Goal: Information Seeking & Learning: Learn about a topic

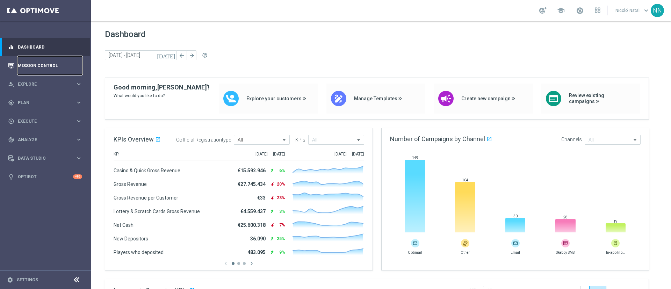
click at [60, 64] on link "Mission Control" at bounding box center [50, 65] width 64 height 19
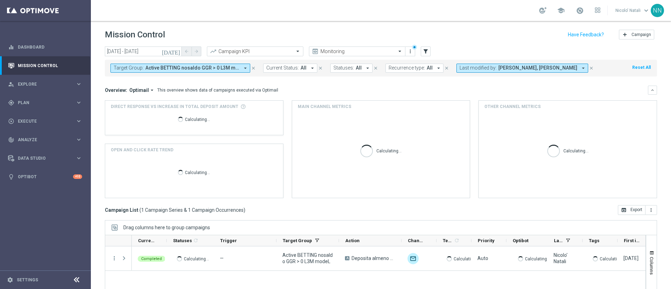
click at [172, 69] on span "Active BETTING nosaldo GGR > 0 L3M modeL" at bounding box center [192, 68] width 94 height 6
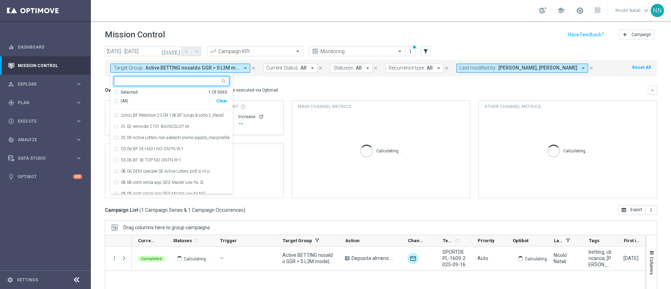
click at [0, 0] on div "Clear" at bounding box center [0, 0] width 0 height 0
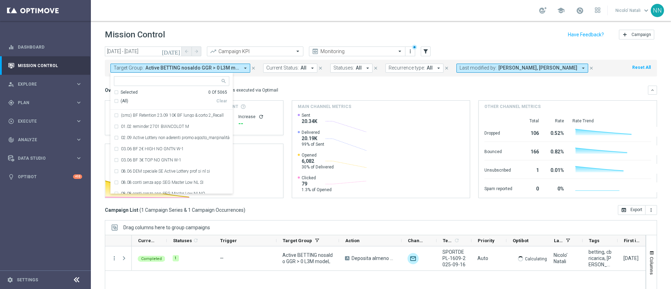
click at [172, 78] on input "text" at bounding box center [169, 81] width 102 height 6
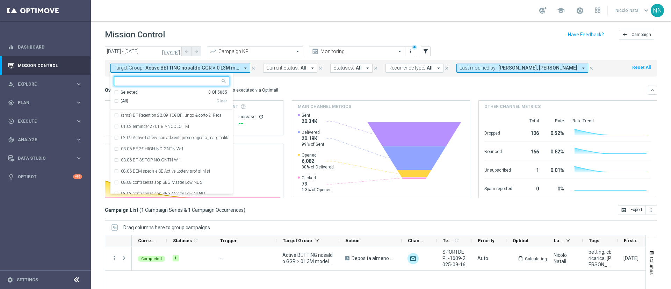
paste input "Active BETTING TOTALI nosaldo GGRnb > 0 L3M Media<20"
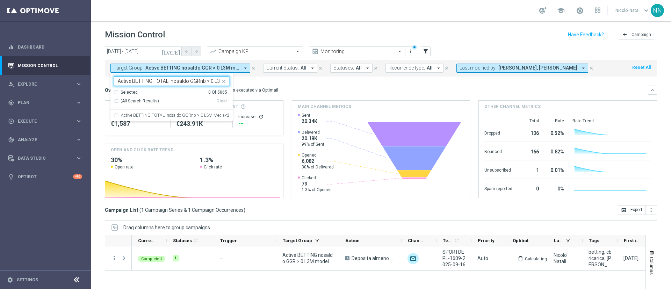
scroll to position [0, 24]
click at [185, 118] on div "Active BETTING TOTALI nosaldo GGRnb > 0 L3M Media<20" at bounding box center [171, 115] width 115 height 11
type input "Active BETTING TOTALI nosaldo GGRnb > 0 L3M Media<20"
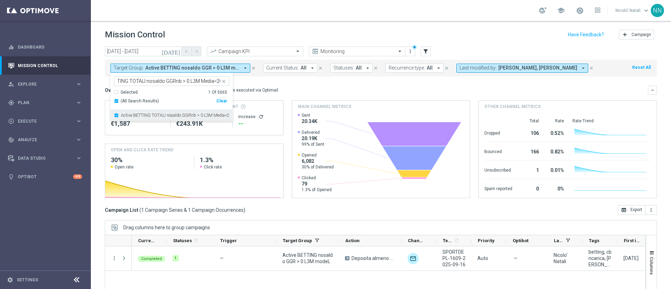
scroll to position [0, 0]
click at [300, 82] on mini-dashboard "Overview: Optimail arrow_drop_down This overview shows data of campaigns execut…" at bounding box center [381, 141] width 552 height 129
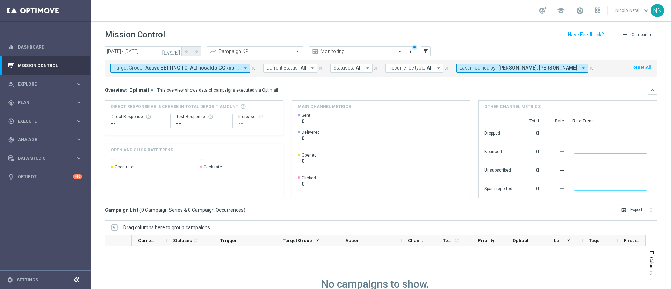
click at [174, 50] on button "[DATE]" at bounding box center [171, 51] width 21 height 10
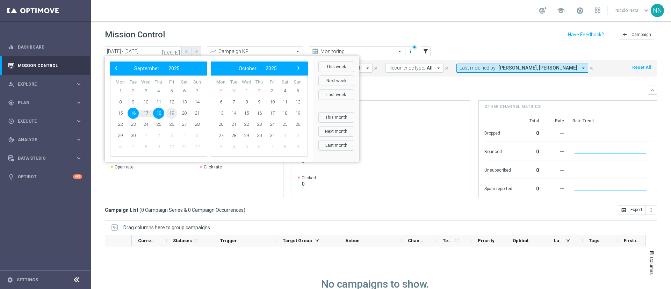
click at [169, 114] on span "19" at bounding box center [171, 113] width 11 height 11
click at [115, 125] on span "22" at bounding box center [120, 124] width 11 height 11
type input "19 Sep 2025 - 22 Sep 2025"
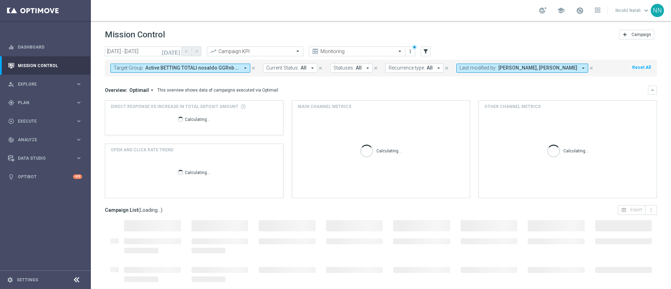
scroll to position [60, 0]
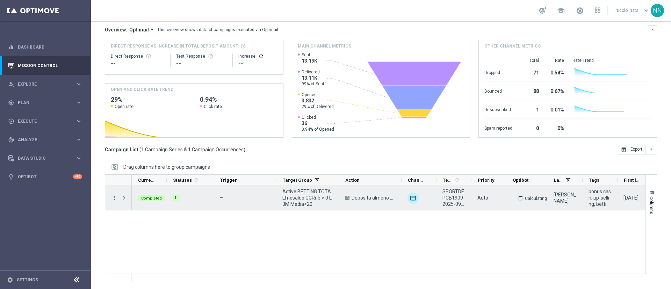
click at [113, 198] on icon "more_vert" at bounding box center [114, 198] width 6 height 6
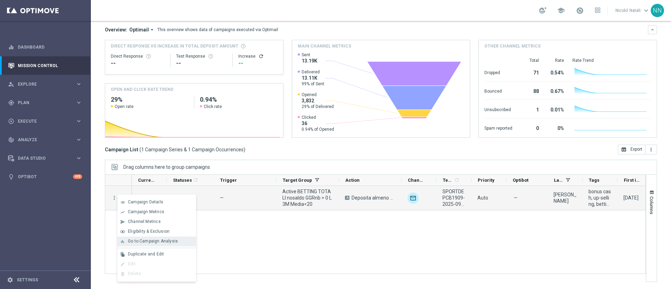
click at [145, 237] on div "bar_chart Go to Campaign Analysis" at bounding box center [156, 242] width 79 height 10
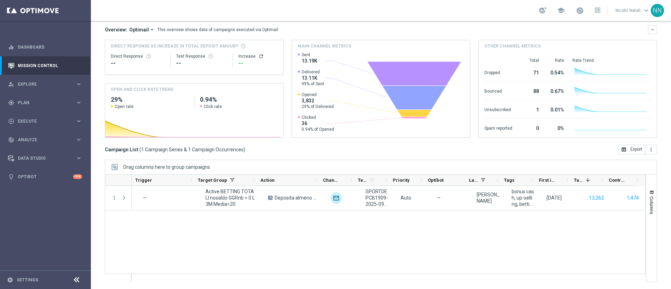
scroll to position [0, 0]
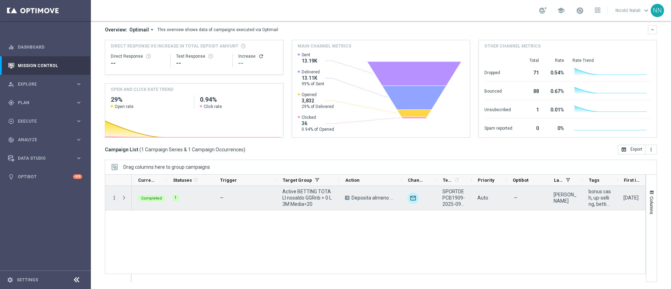
click at [114, 196] on icon "more_vert" at bounding box center [114, 198] width 6 height 6
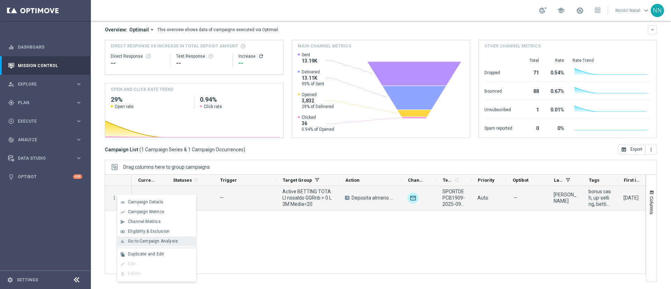
click at [158, 239] on span "Go to Campaign Analysis" at bounding box center [153, 241] width 50 height 5
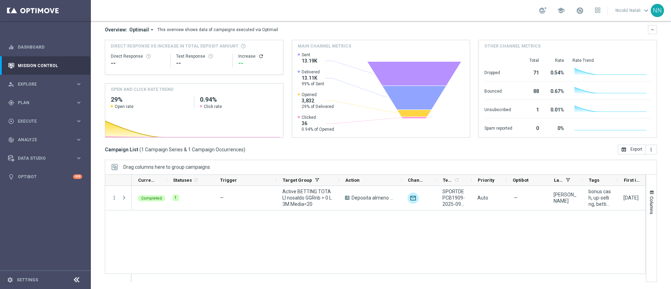
scroll to position [2, 0]
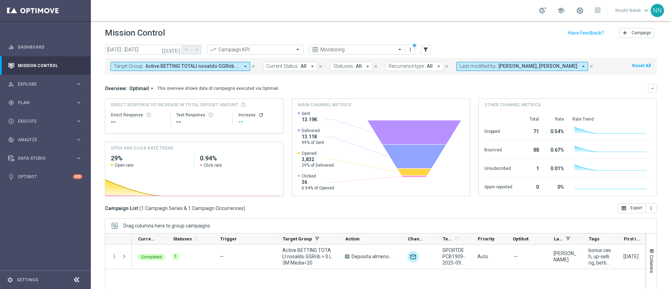
click at [220, 65] on span "Active BETTING TOTALI nosaldo GGRnb > 0 L3M Media<20" at bounding box center [192, 66] width 94 height 6
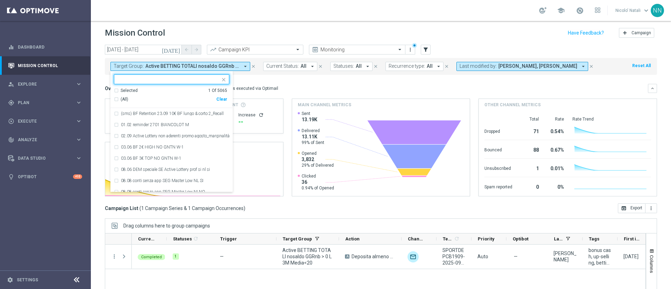
click at [0, 0] on div "Clear" at bounding box center [0, 0] width 0 height 0
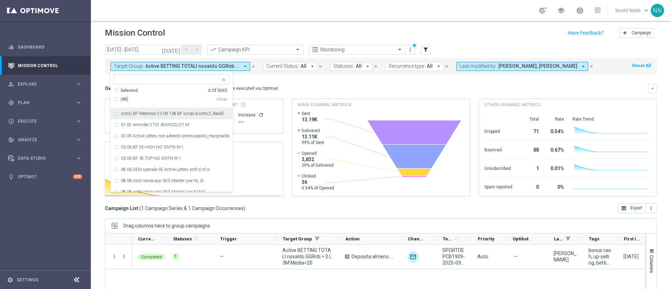
click at [170, 78] on input "text" at bounding box center [169, 80] width 102 height 6
paste input "Active BETTING TOTALI nosaldo GGRnb > 0 L3M Media<20"
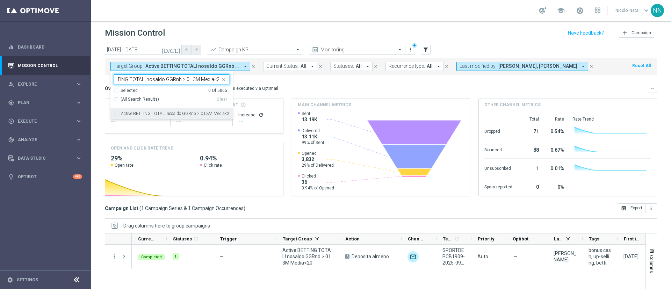
click at [183, 113] on label "Active BETTING TOTALI nosaldo GGRnb > 0 L3M Media<20" at bounding box center [175, 114] width 108 height 4
type input "Active BETTING TOTALI nosaldo GGRnb > 0 L3M Media<20"
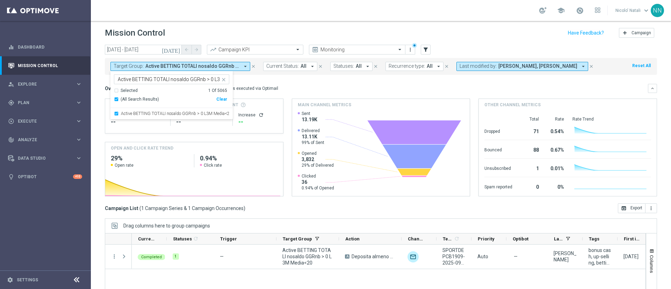
click at [209, 276] on div "Completed 1 — Active BETTING TOTALI nosaldo GGRnb > 0 L3M Media<20 A Deposita a…" at bounding box center [389, 293] width 514 height 96
click at [234, 64] on span "Active BETTING TOTALI nosaldo GGRnb > 0 L3M Media<20" at bounding box center [192, 66] width 94 height 6
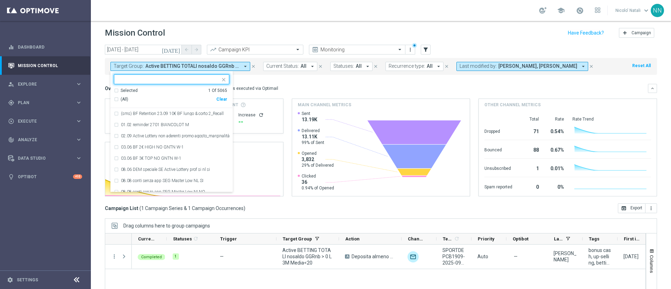
click at [0, 0] on div "Clear" at bounding box center [0, 0] width 0 height 0
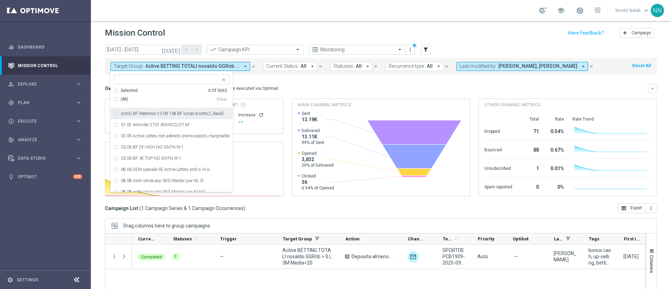
click at [166, 77] on input "text" at bounding box center [169, 80] width 102 height 6
paste input "Active BETTING TOTALI nosaldo GGRnb > 0 L3M Media>=20"
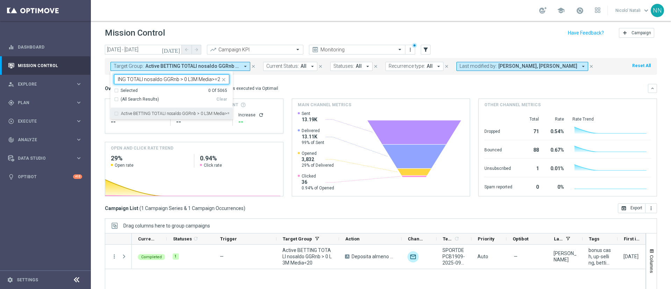
click at [180, 115] on label "Active BETTING TOTALI nosaldo GGRnb > 0 L3M Media>=20" at bounding box center [175, 114] width 108 height 4
type input "Active BETTING TOTALI nosaldo GGRnb > 0 L3M Media>=20"
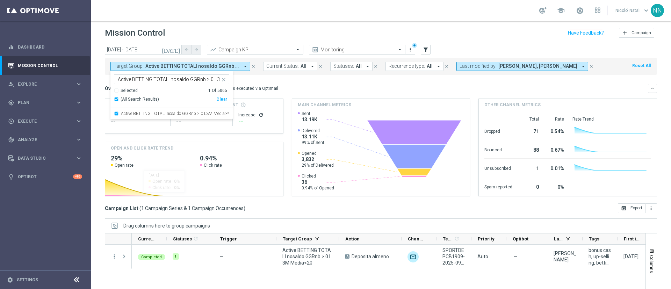
click at [197, 270] on div "Completed 1 — Active BETTING TOTALI nosaldo GGRnb > 0 L3M Media<20 A Deposita a…" at bounding box center [389, 293] width 514 height 96
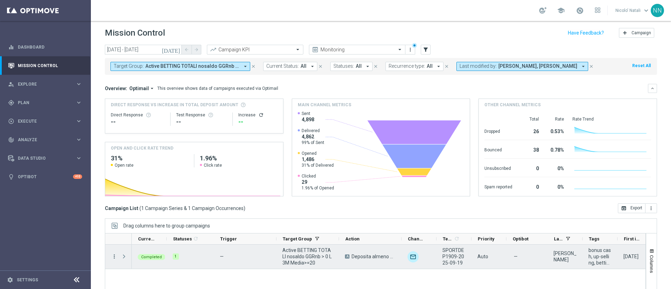
click at [116, 258] on icon "more_vert" at bounding box center [114, 256] width 6 height 6
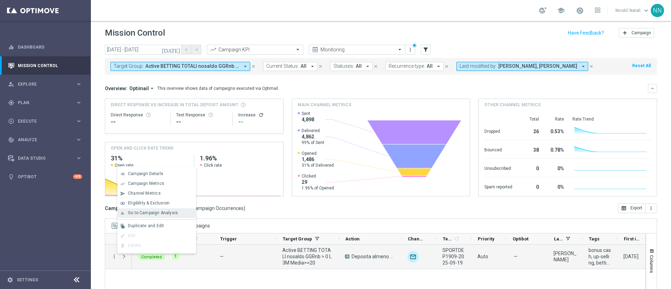
click at [143, 215] on span "Go to Campaign Analysis" at bounding box center [153, 212] width 50 height 5
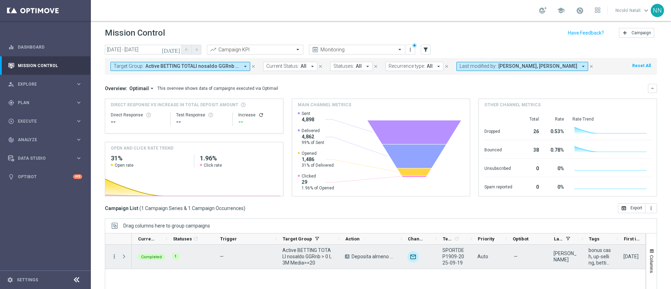
click at [115, 259] on icon "more_vert" at bounding box center [114, 256] width 6 height 6
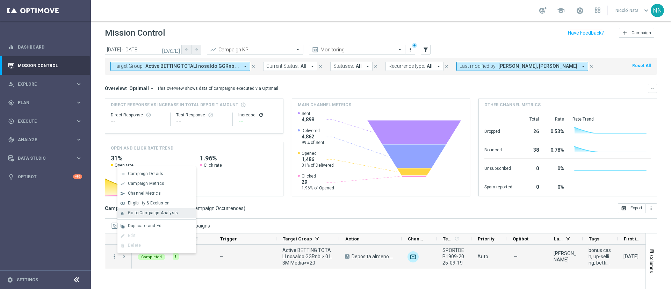
click at [143, 217] on div "bar_chart Go to Campaign Analysis" at bounding box center [156, 213] width 79 height 10
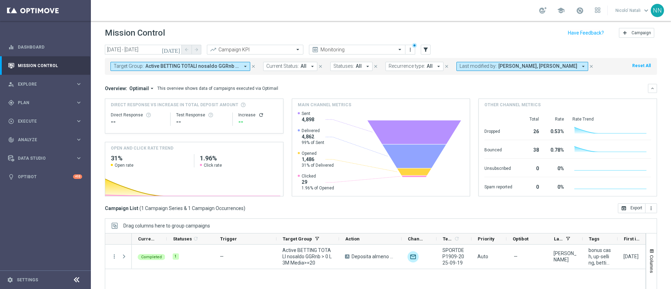
click at [229, 68] on span "Active BETTING TOTALI nosaldo GGRnb > 0 L3M Media>=20" at bounding box center [192, 66] width 94 height 6
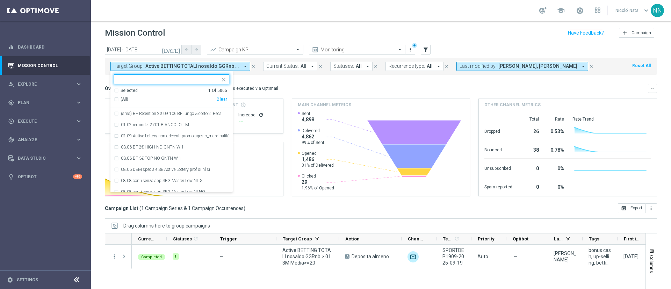
click at [0, 0] on div "Clear" at bounding box center [0, 0] width 0 height 0
click at [186, 82] on input "text" at bounding box center [169, 80] width 102 height 6
paste input "Deposita almeno 10 e gioca con quota e legatura 4 per cb perso 15% fino a 10€"
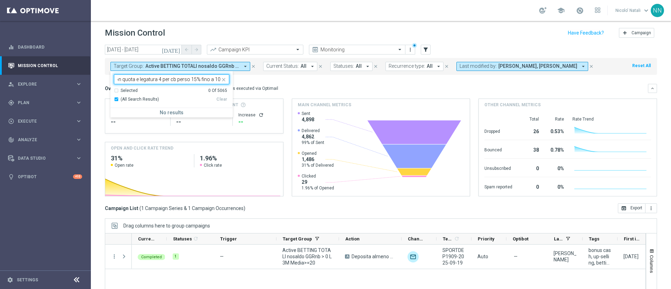
type input "Deposita almeno 10 e gioca con quota e legatura 4 per cb perso 15% fino a 10€"
click at [223, 79] on icon "close" at bounding box center [224, 80] width 6 height 6
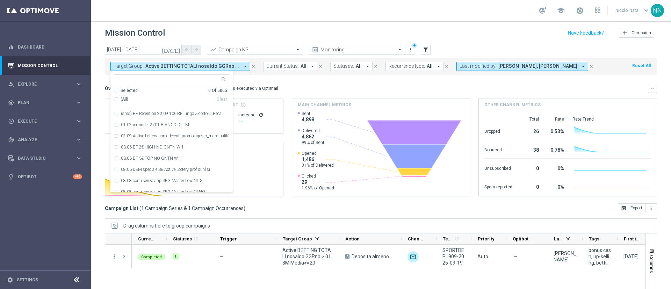
click at [189, 76] on div at bounding box center [167, 79] width 106 height 9
paste input "Active BETTING TOTALI nosaldo GGRnb > 0 L3M Media<20"
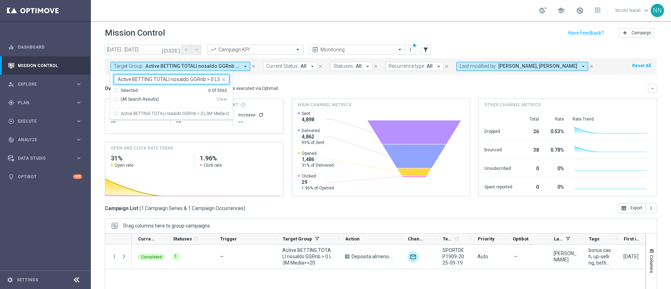
scroll to position [0, 24]
click at [195, 110] on div "Active BETTING TOTALI nosaldo GGRnb > 0 L3M Media<20" at bounding box center [171, 113] width 115 height 11
type input "Active BETTING TOTALI nosaldo GGRnb > 0 L3M Media<20"
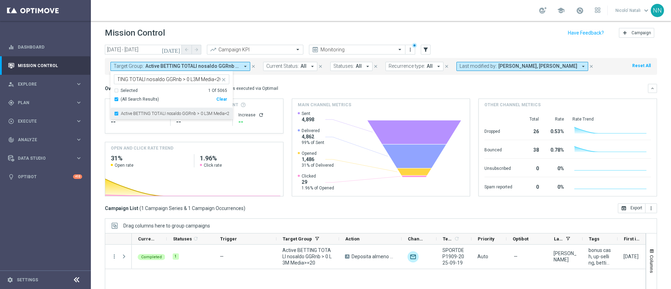
scroll to position [0, 0]
click at [226, 270] on div "Completed 1 — Active BETTING TOTALI nosaldo GGRnb > 0 L3M Media>=20 A Deposita …" at bounding box center [389, 293] width 514 height 96
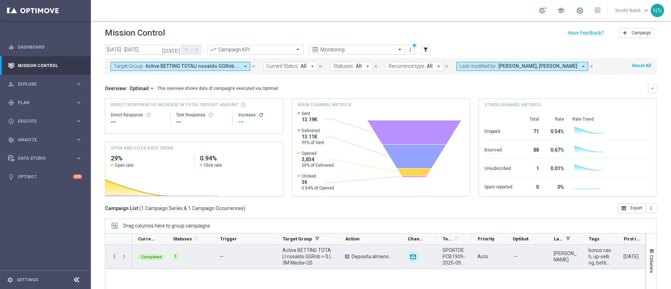
click at [114, 257] on icon "more_vert" at bounding box center [114, 256] width 6 height 6
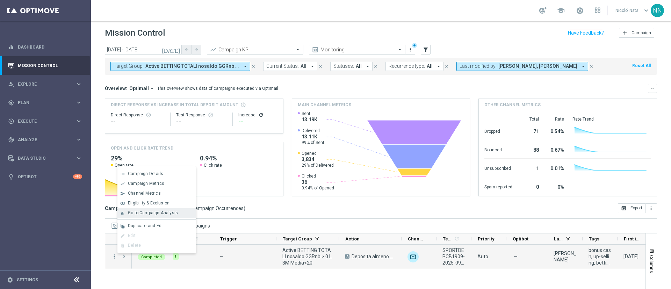
click at [153, 212] on span "Go to Campaign Analysis" at bounding box center [153, 212] width 50 height 5
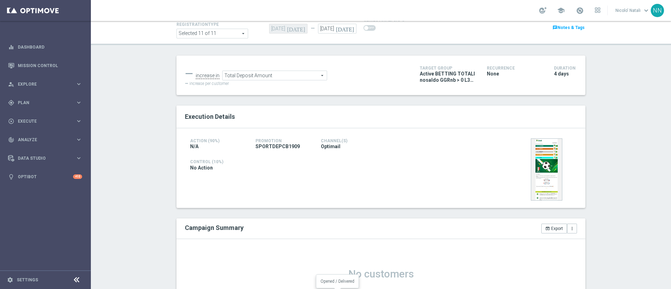
scroll to position [49, 0]
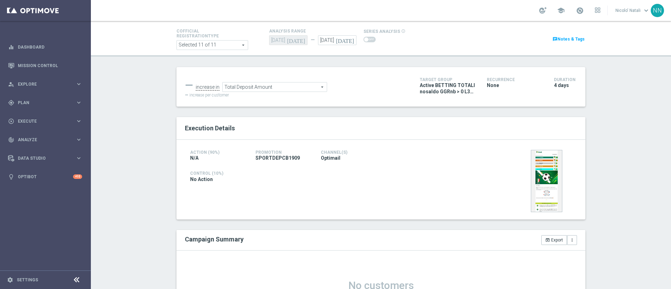
scroll to position [26, 0]
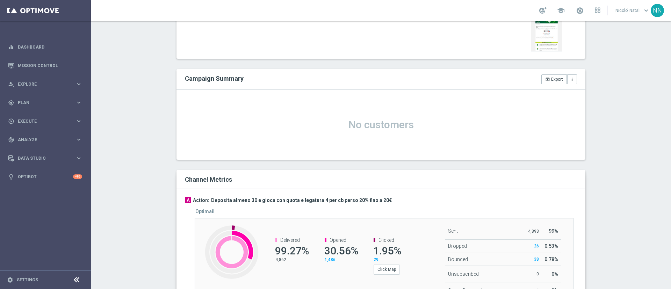
scroll to position [200, 0]
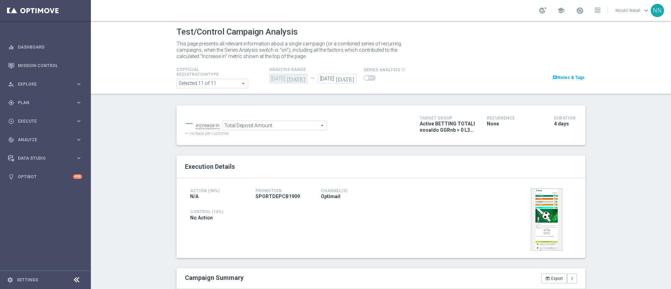
click at [349, 78] on icon "[DATE]" at bounding box center [346, 78] width 21 height 8
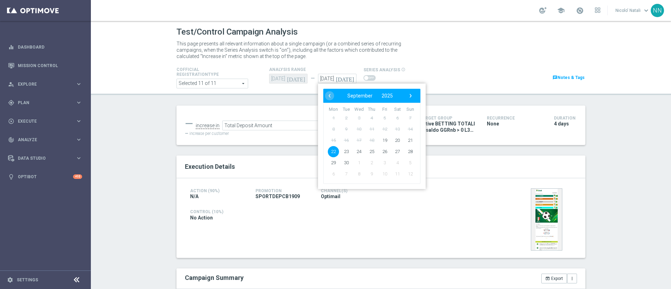
click at [329, 153] on span "22" at bounding box center [333, 151] width 11 height 11
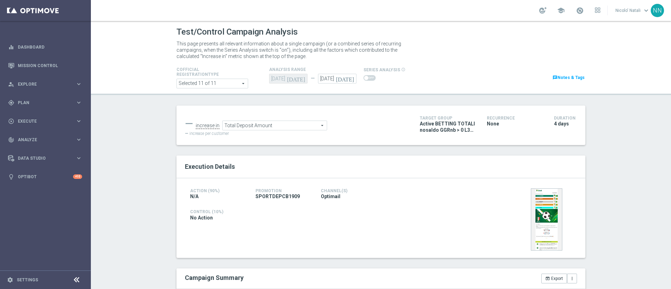
click at [222, 83] on span at bounding box center [212, 83] width 71 height 9
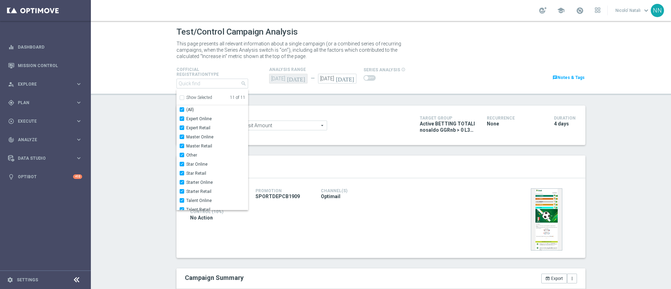
click at [131, 127] on div "Test/Control Campaign Analysis This page presents all relevant information abou…" at bounding box center [381, 155] width 580 height 268
